Goal: Information Seeking & Learning: Learn about a topic

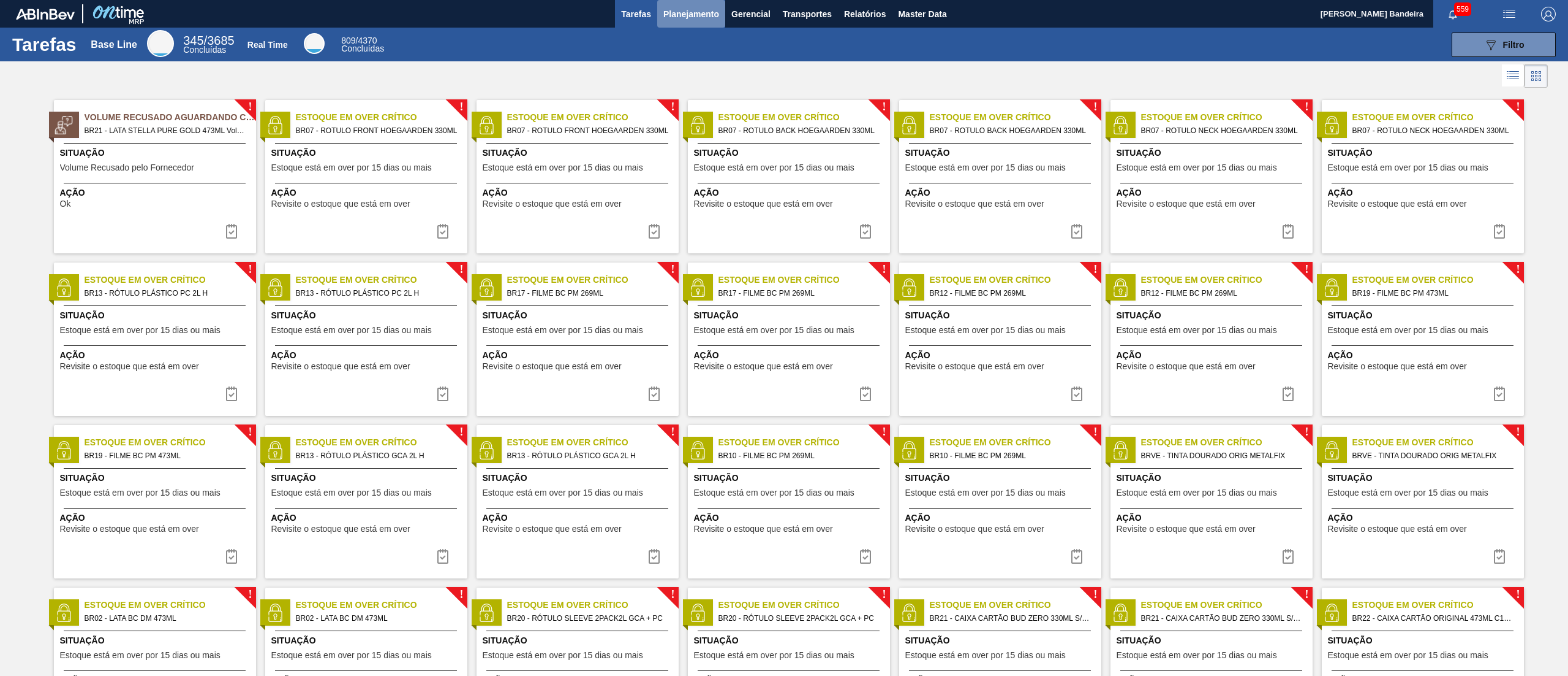
click at [682, 25] on button "Planejamento" at bounding box center [691, 14] width 68 height 28
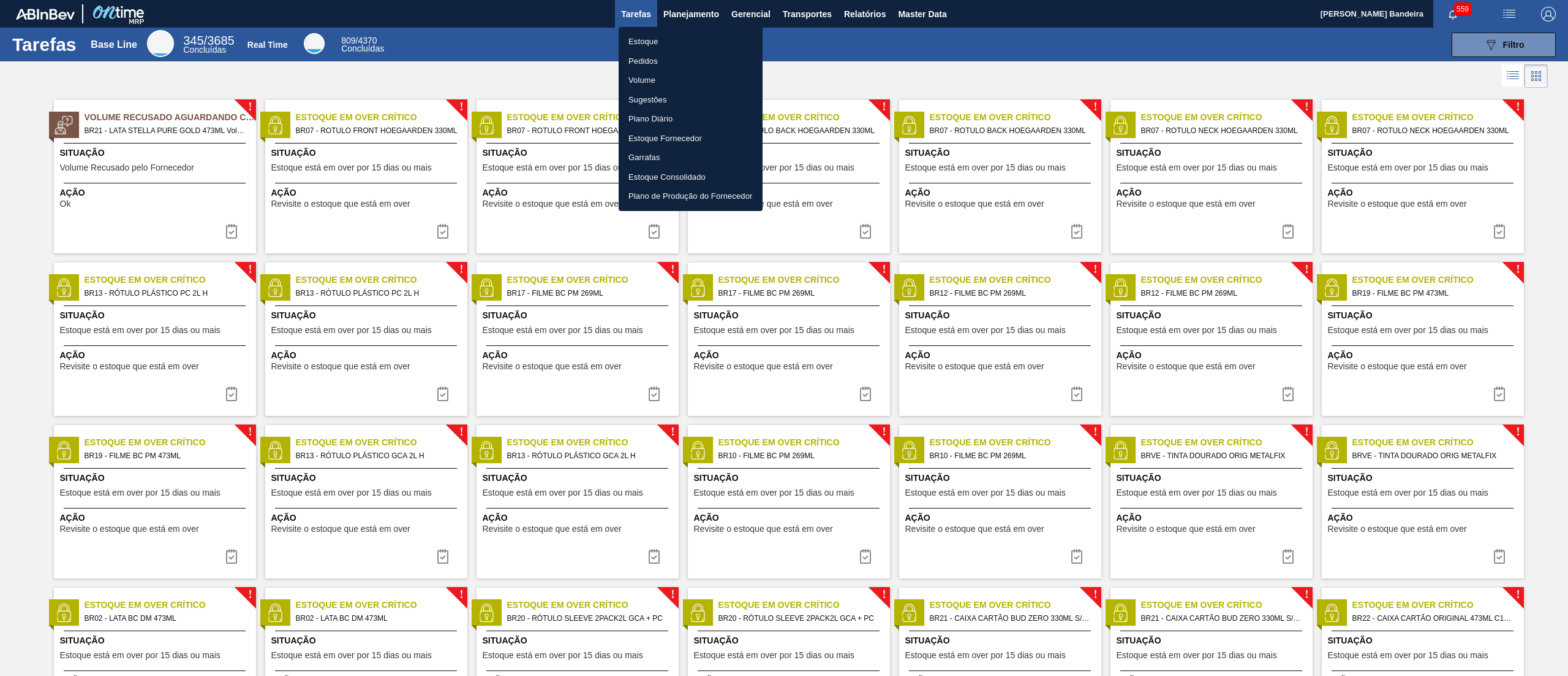
click at [677, 41] on li "Estoque" at bounding box center [690, 41] width 144 height 20
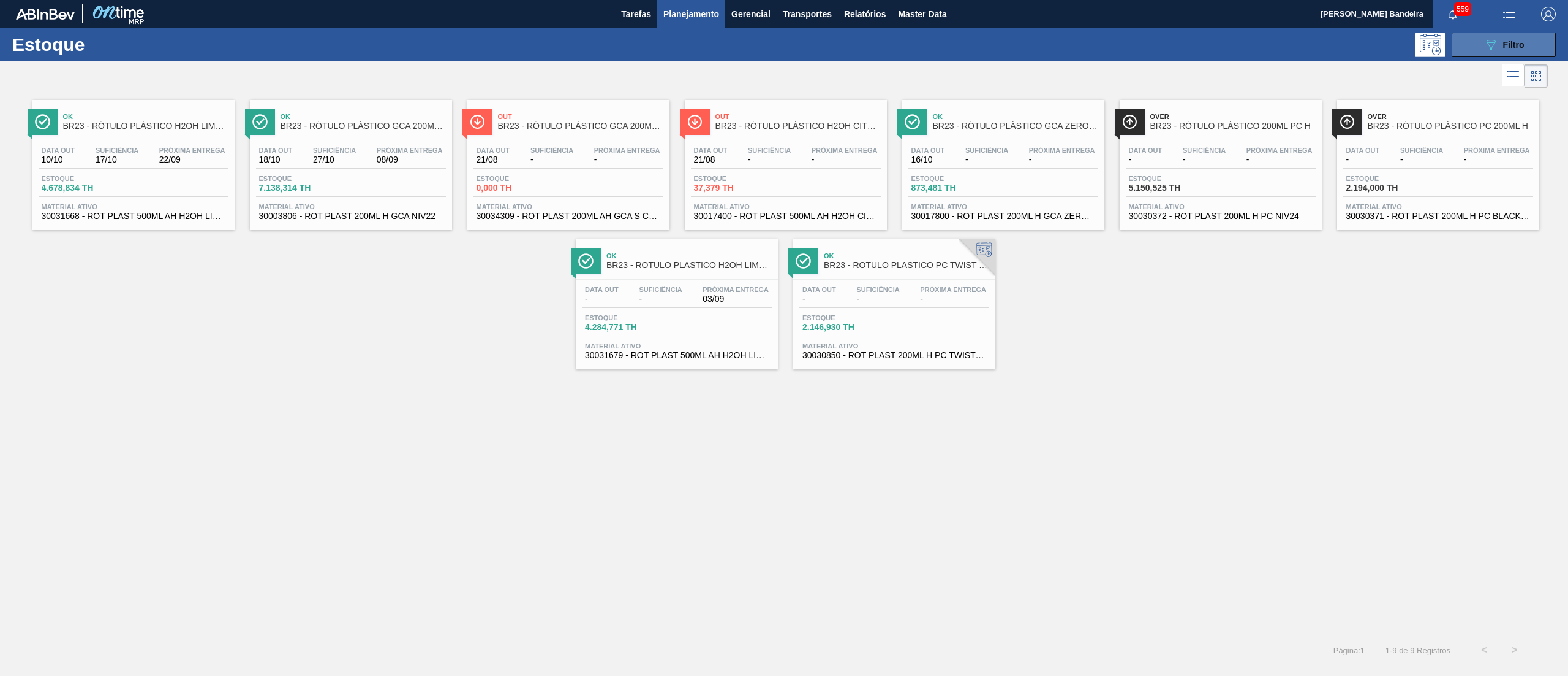
click at [1488, 41] on icon at bounding box center [1490, 45] width 9 height 11
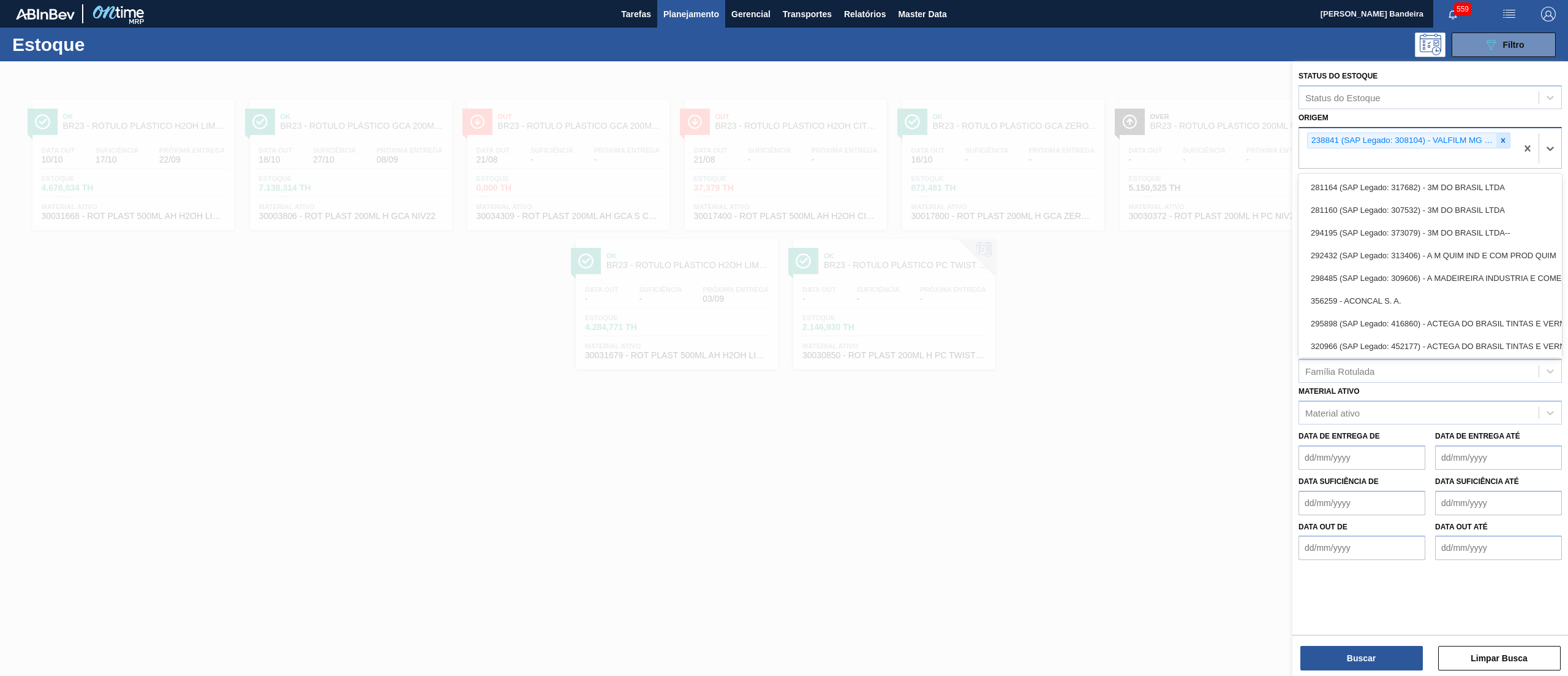
click at [1494, 144] on div "238841 (SAP Legado: 308104) - VALFILM MG INDUSTRIA EMBALAGENS" at bounding box center [1402, 141] width 189 height 16
click at [1503, 138] on icon at bounding box center [1503, 141] width 9 height 9
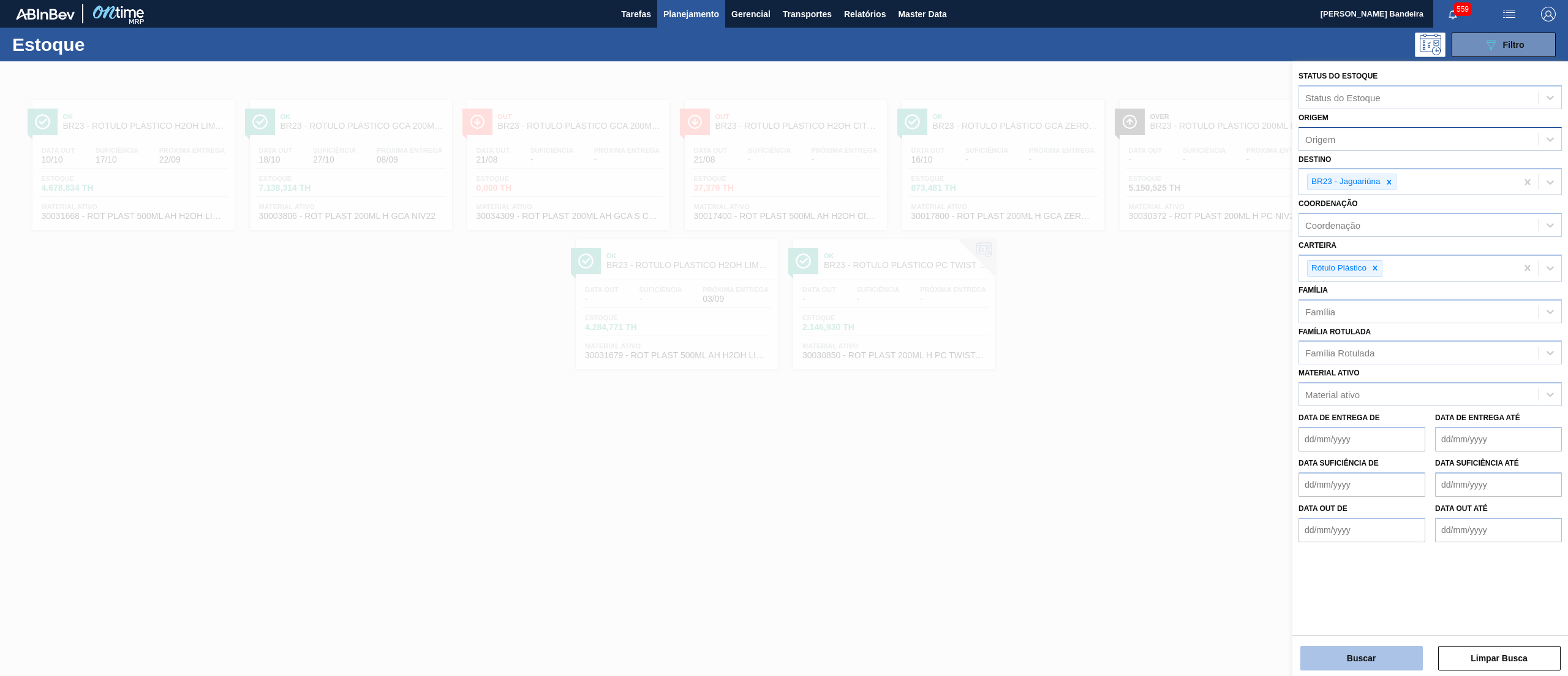
click at [1379, 649] on button "Buscar" at bounding box center [1362, 657] width 123 height 25
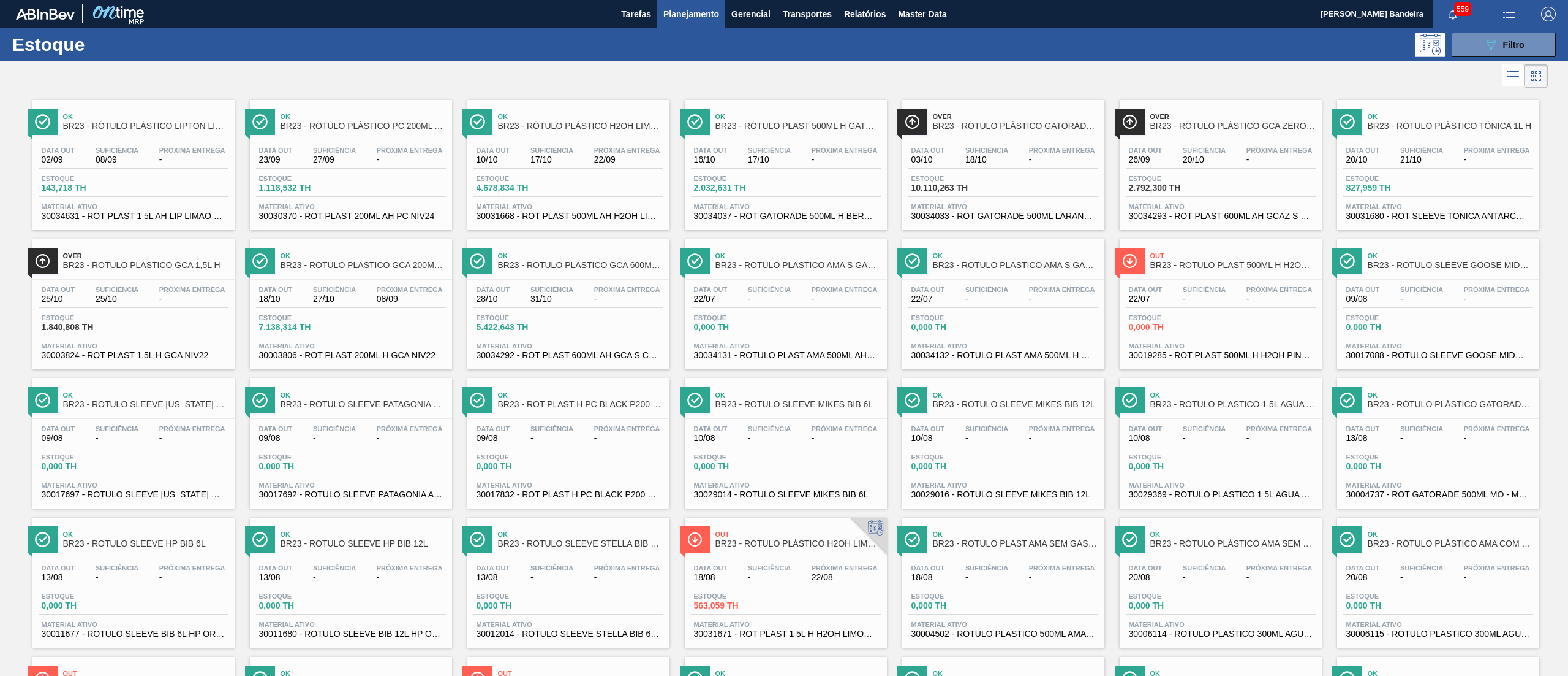
click at [135, 215] on span "30034631 - ROT PLAST 1 5L AH LIP LIMAO NF25" at bounding box center [133, 215] width 184 height 9
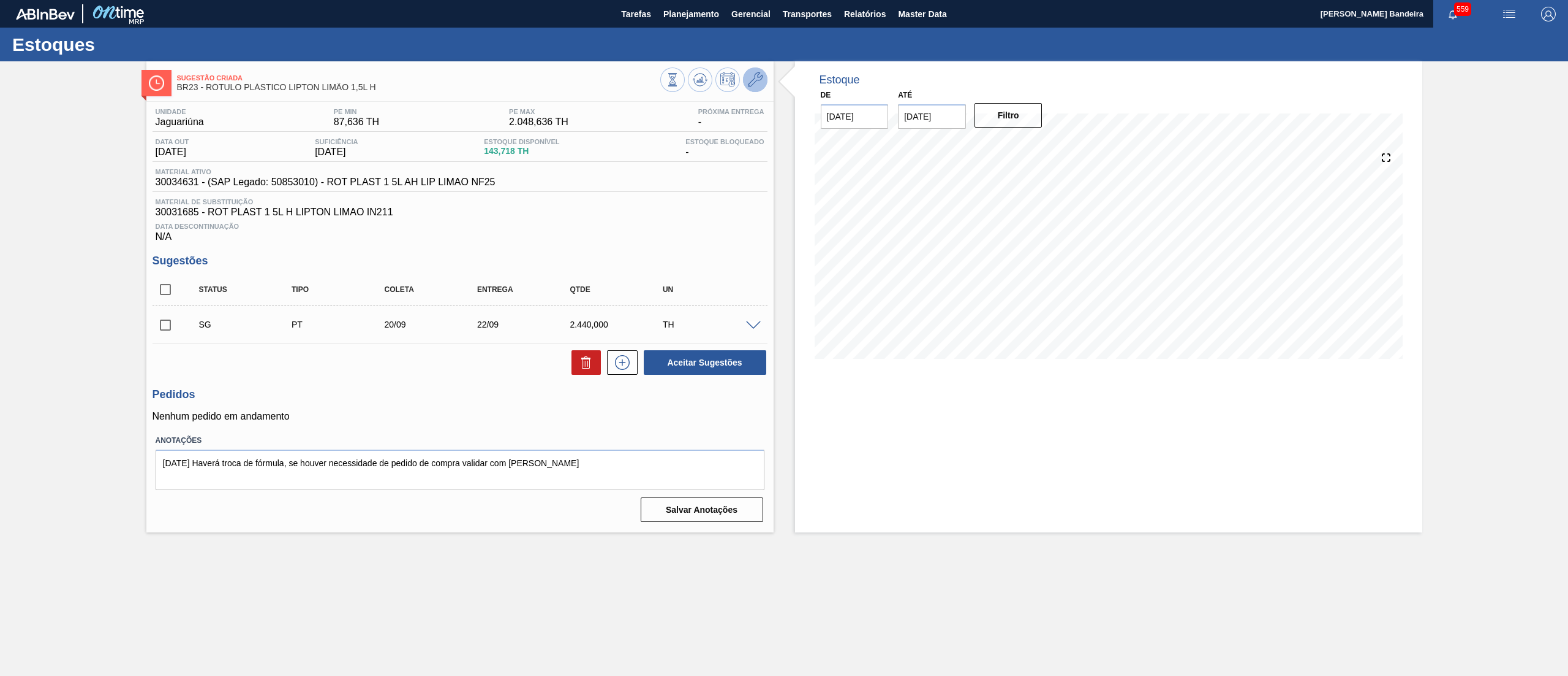
click at [757, 87] on span at bounding box center [755, 80] width 15 height 15
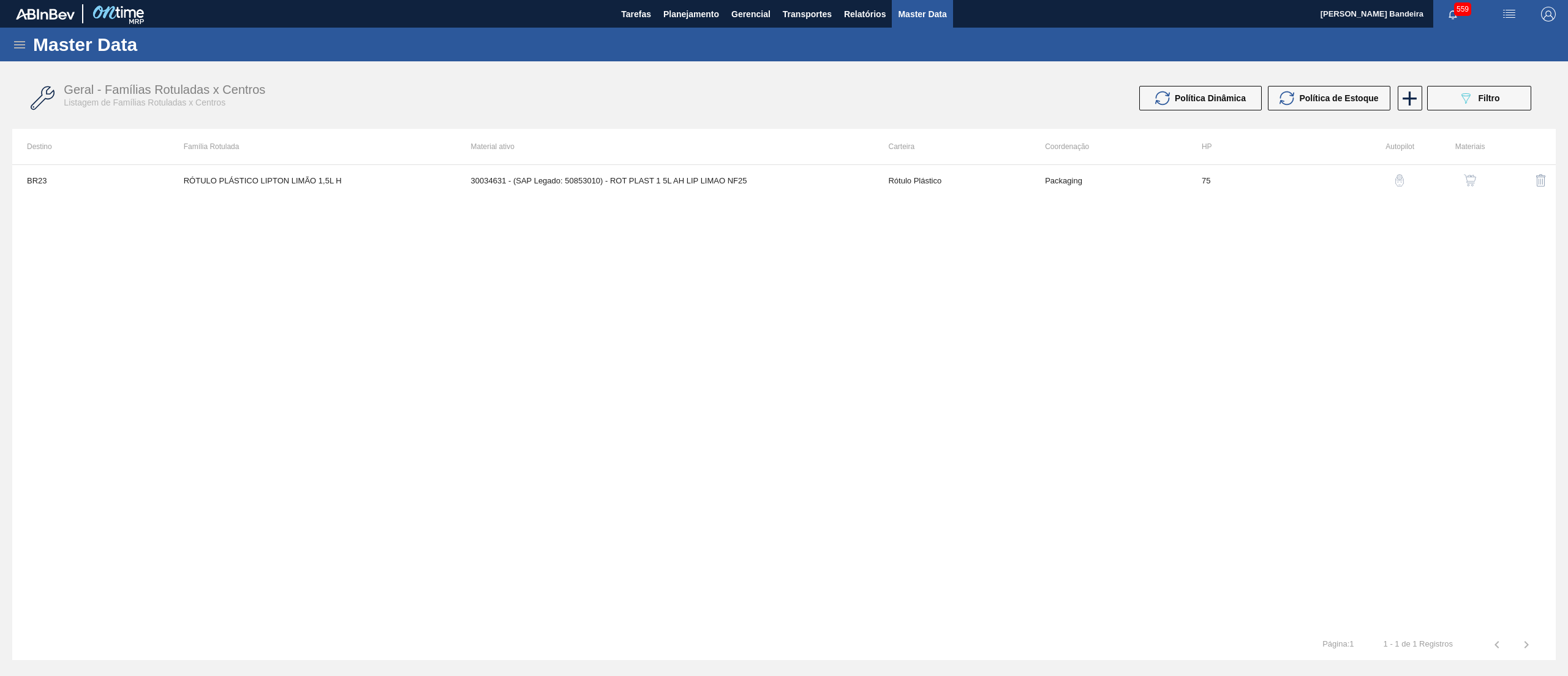
click at [1464, 182] on img "button" at bounding box center [1470, 180] width 12 height 12
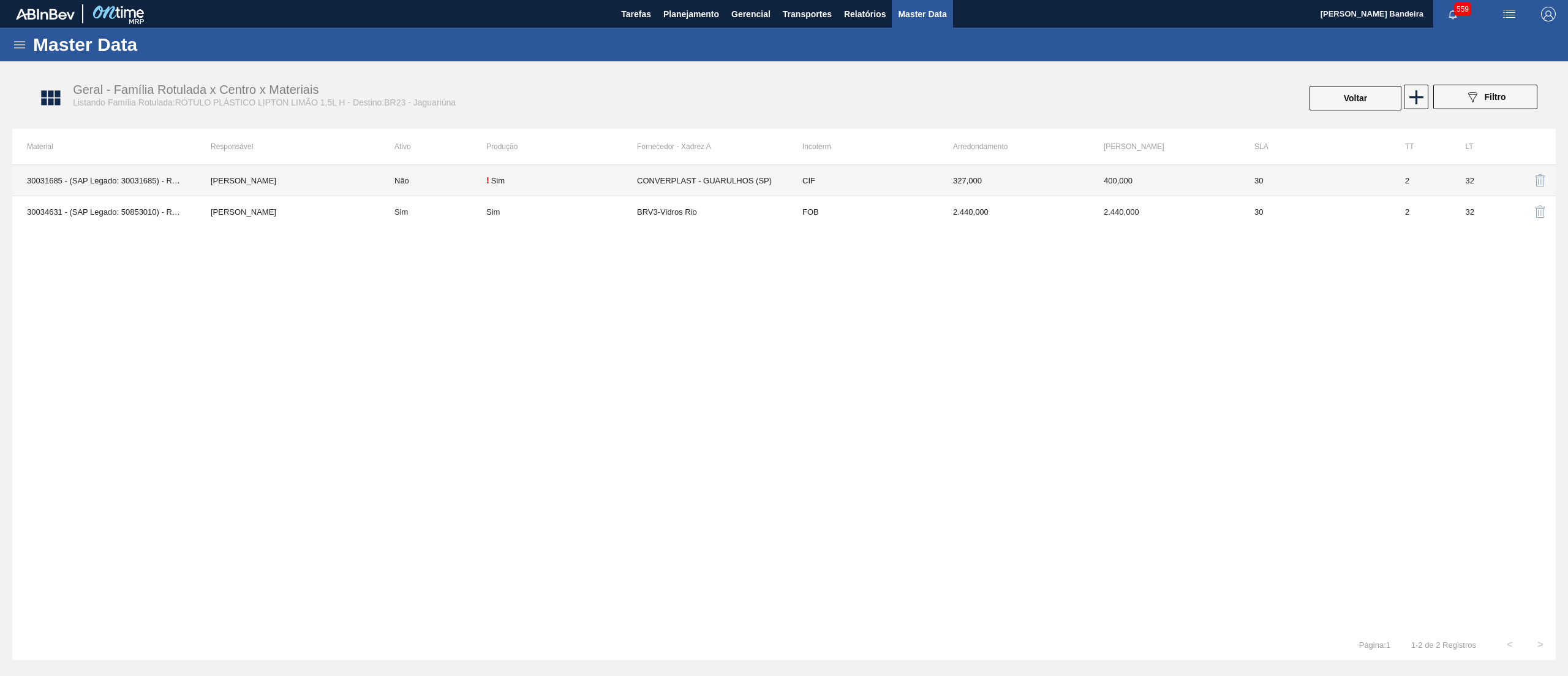
click at [869, 184] on td "CIF" at bounding box center [862, 181] width 150 height 31
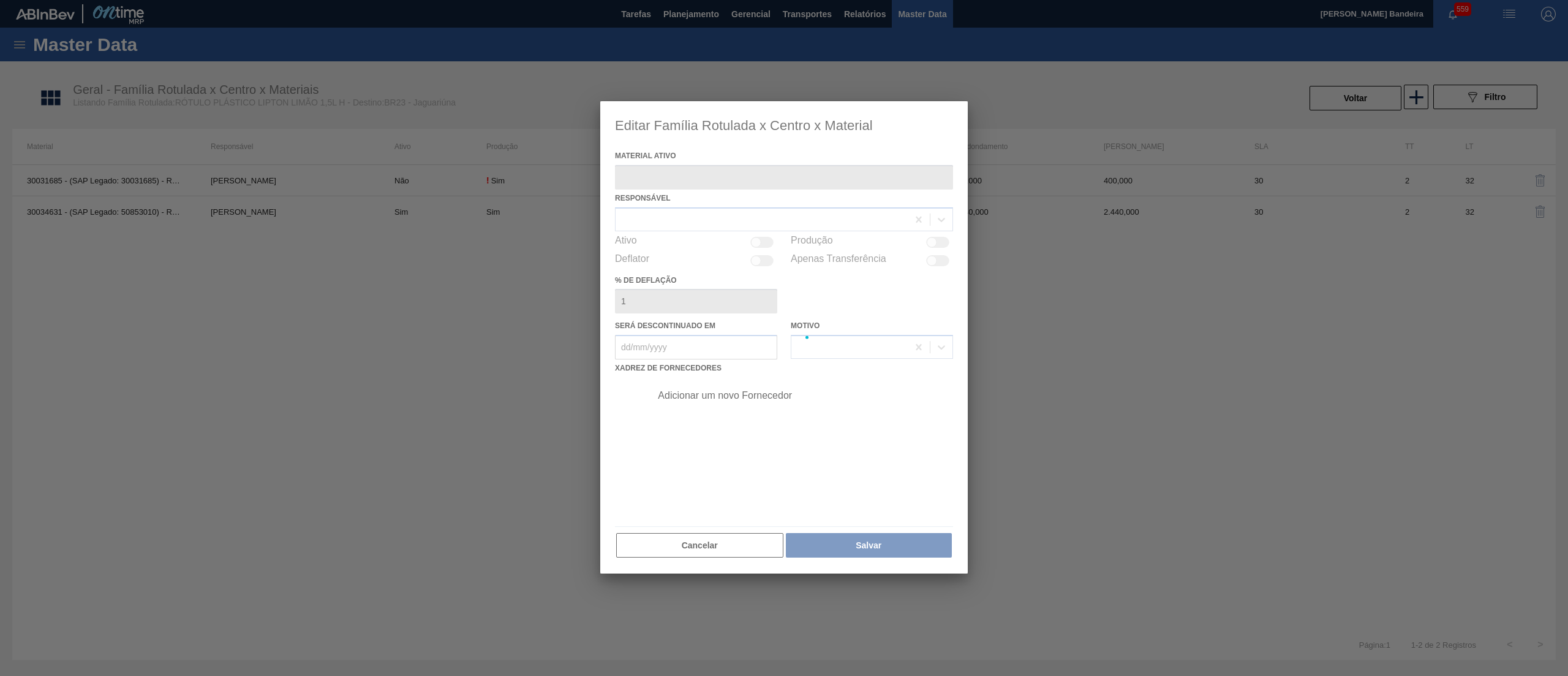
type ativo "30031685 - (SAP Legado: 30031685) - ROT PLAST 1 5L H LIPTON LIMAO IN211"
checkbox input "true"
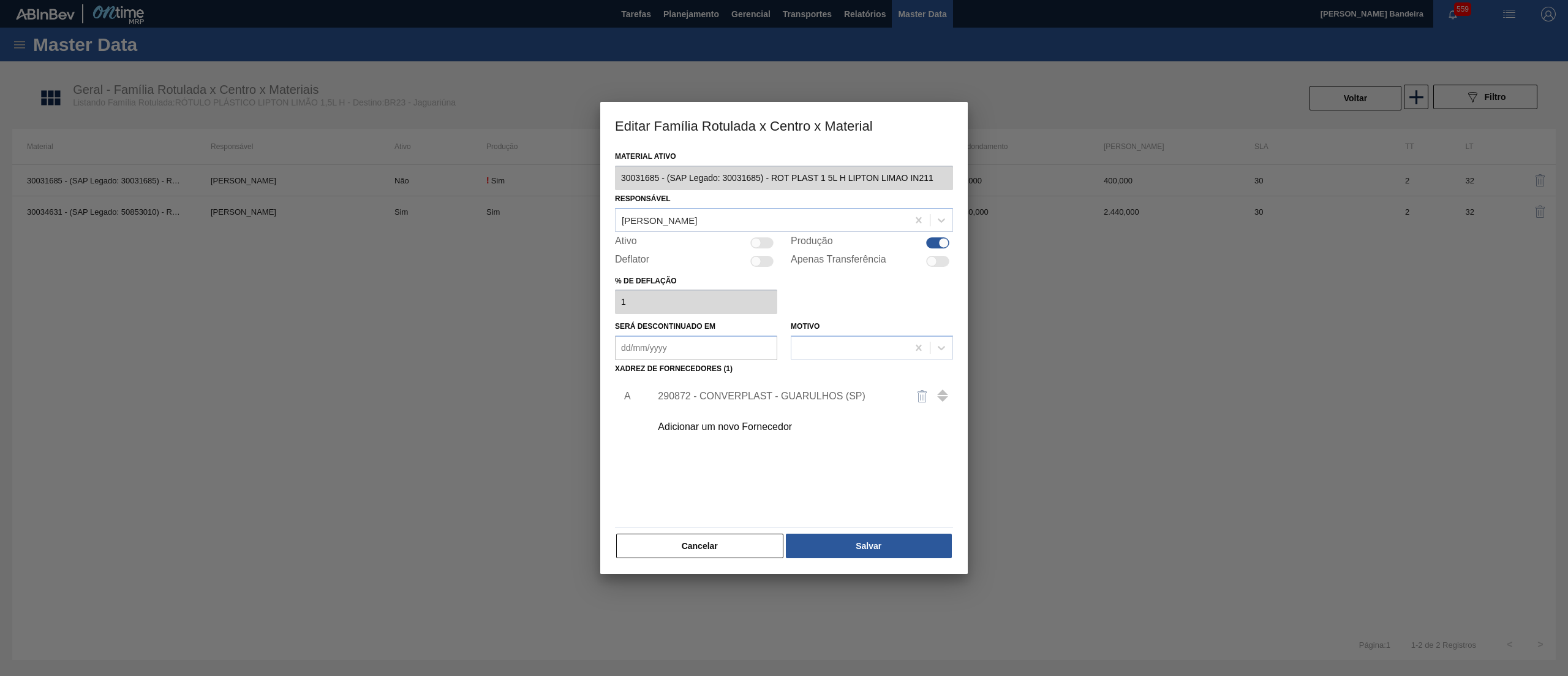
click at [736, 391] on div "290872 - CONVERPLAST - GUARULHOS (SP)" at bounding box center [778, 395] width 241 height 11
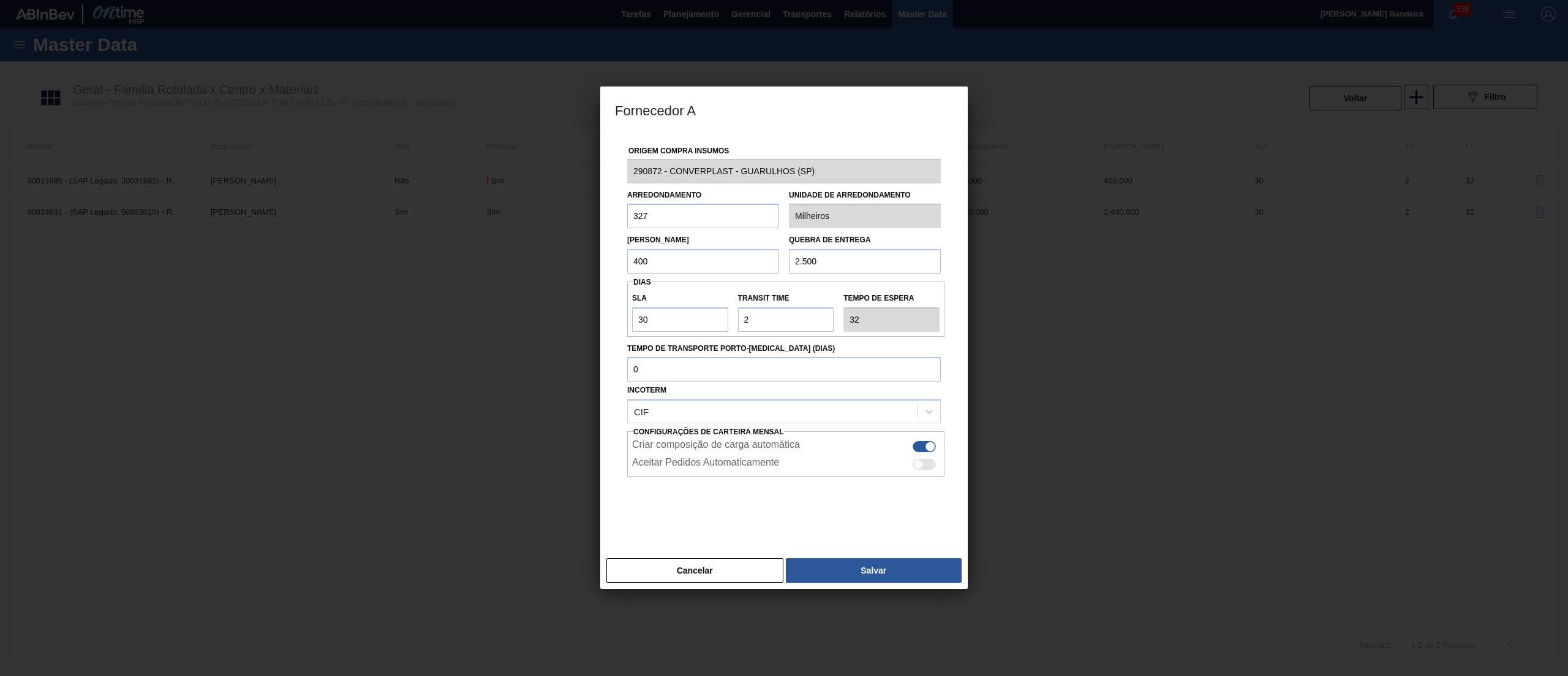
click at [559, 178] on div "Fornecedor A Origem Compra Insumos 290872 - CONVERPLAST - GUARULHOS (SP) Arredo…" at bounding box center [784, 338] width 1568 height 676
click at [676, 573] on button "Cancelar" at bounding box center [695, 570] width 177 height 25
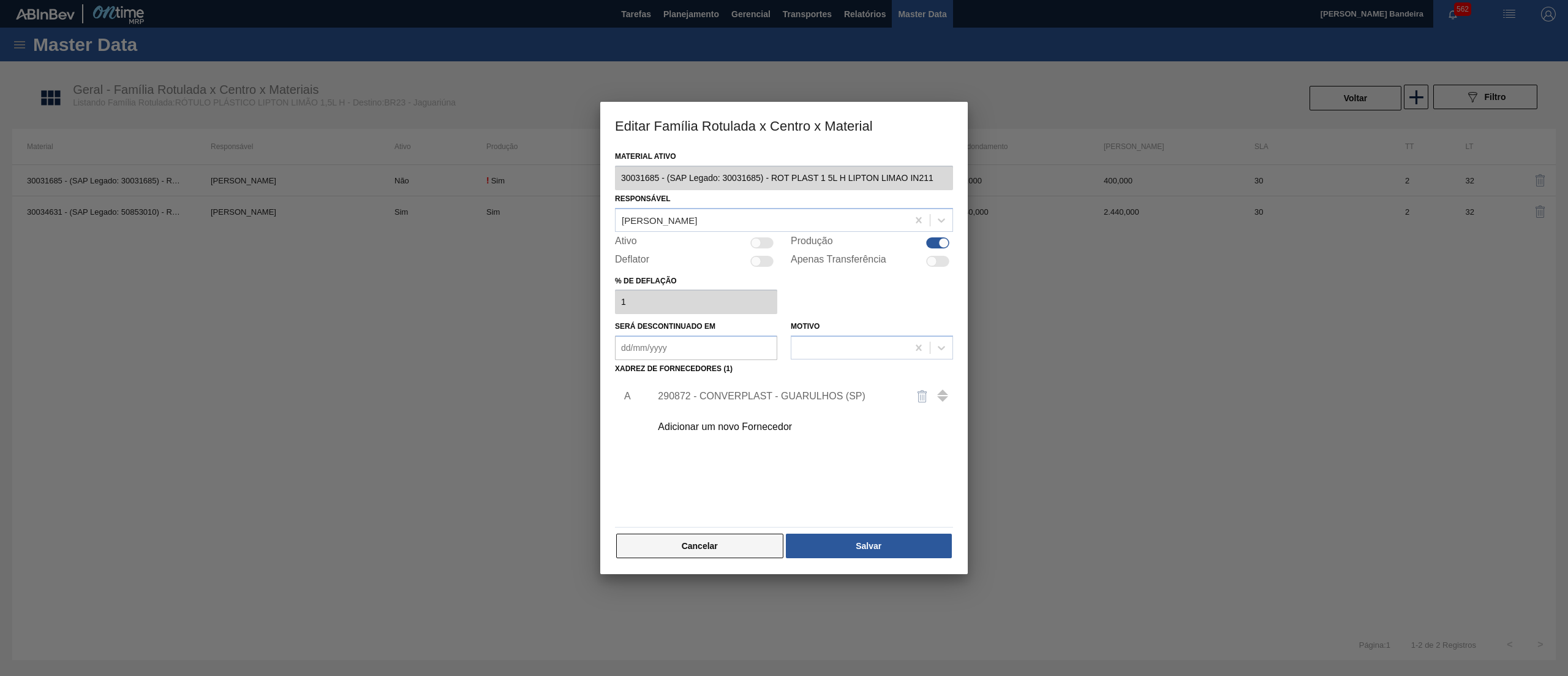
click at [706, 553] on button "Cancelar" at bounding box center [700, 545] width 167 height 25
